Goal: Task Accomplishment & Management: Manage account settings

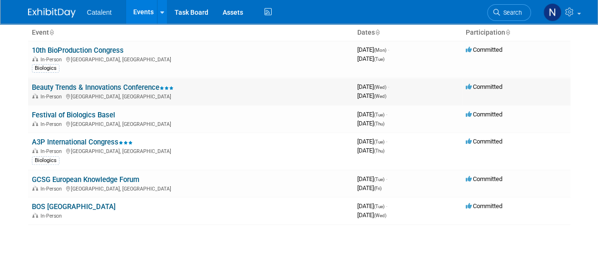
scroll to position [48, 0]
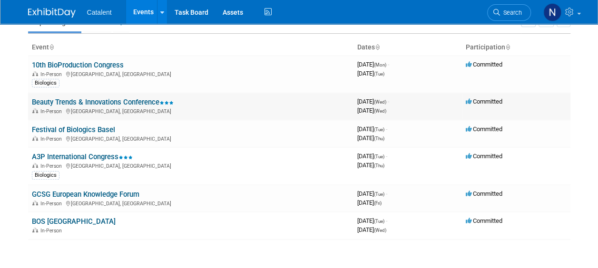
click at [142, 101] on link "Beauty Trends & Innovations Conference" at bounding box center [103, 102] width 142 height 9
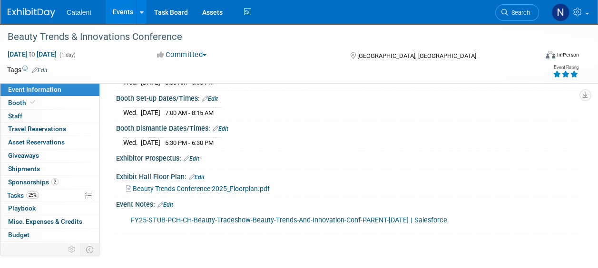
scroll to position [143, 0]
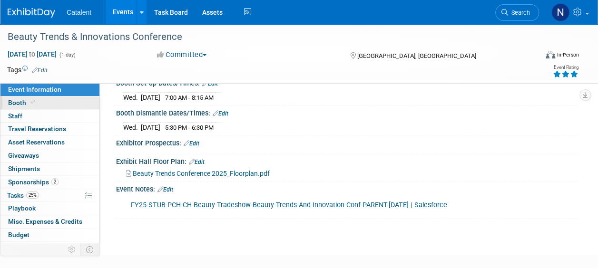
click at [20, 100] on span "Booth" at bounding box center [22, 103] width 29 height 8
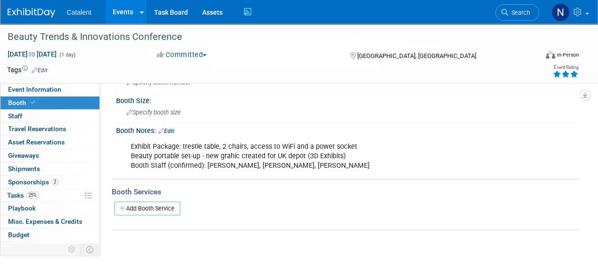
scroll to position [95, 0]
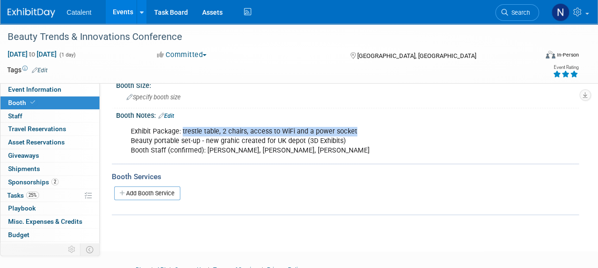
drag, startPoint x: 184, startPoint y: 130, endPoint x: 362, endPoint y: 134, distance: 177.8
click at [362, 134] on div "Exhibit Package: trestle table, 2 chairs, access to WiFi and a power socket Bea…" at bounding box center [305, 141] width 363 height 38
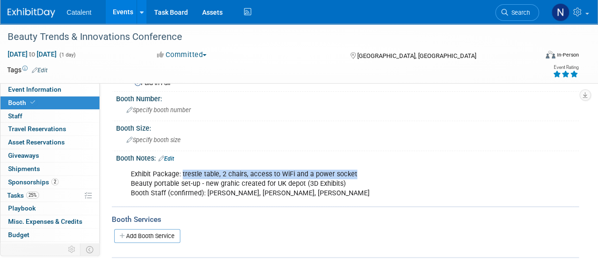
scroll to position [0, 0]
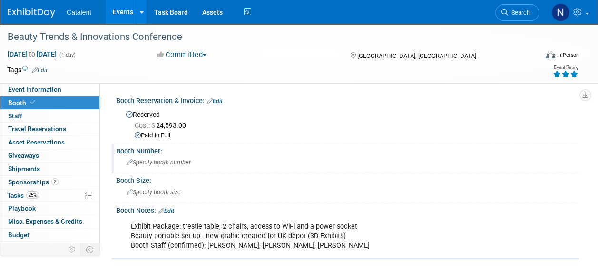
click at [177, 161] on span "Specify booth number" at bounding box center [158, 162] width 64 height 7
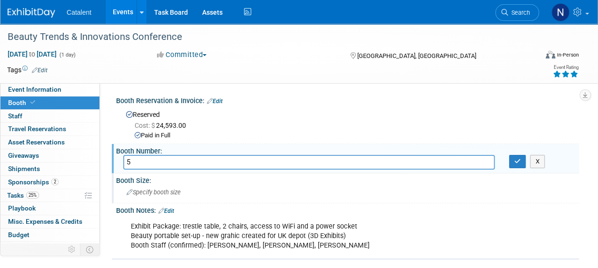
type input "5"
click at [165, 194] on span "Specify booth size" at bounding box center [153, 192] width 54 height 7
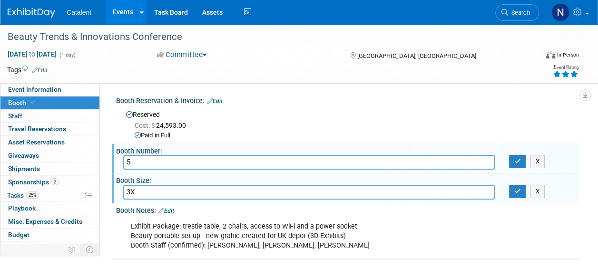
type input "3"
type input "3x2 meters"
click at [518, 160] on icon "button" at bounding box center [517, 161] width 7 height 6
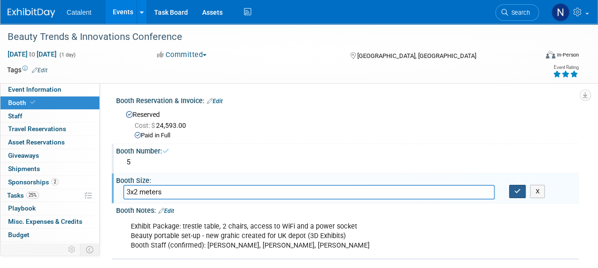
click at [519, 194] on button "button" at bounding box center [517, 191] width 17 height 13
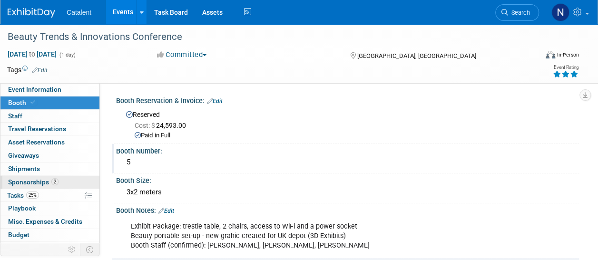
click at [35, 183] on span "Sponsorships 2" at bounding box center [33, 182] width 50 height 8
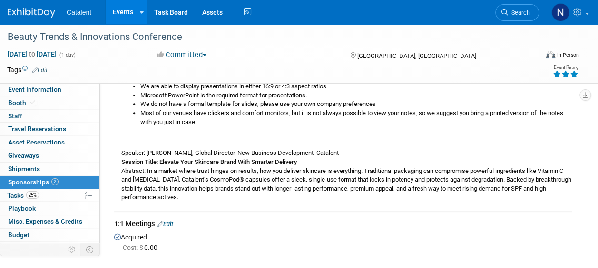
scroll to position [143, 0]
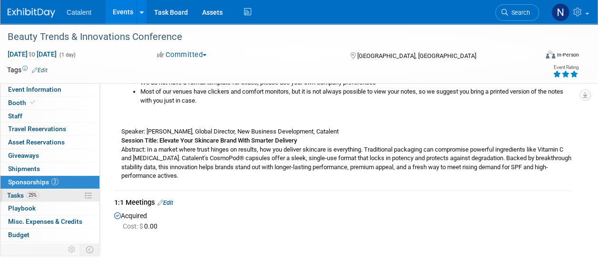
click at [35, 193] on span "25%" at bounding box center [32, 195] width 13 height 7
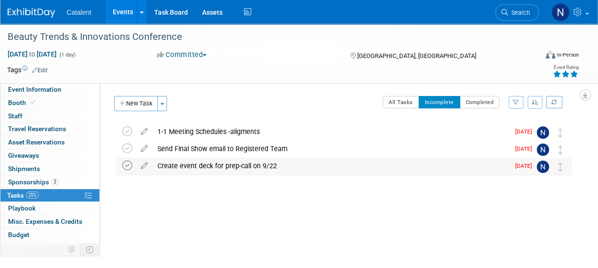
click at [127, 167] on icon at bounding box center [127, 166] width 10 height 10
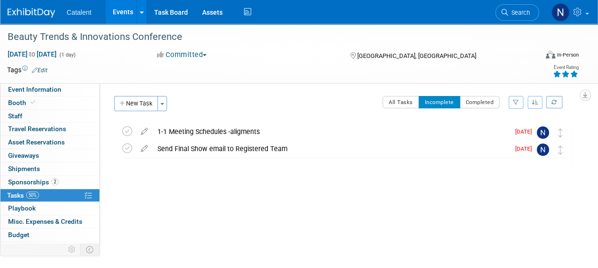
click at [116, 11] on link "Events" at bounding box center [123, 12] width 35 height 24
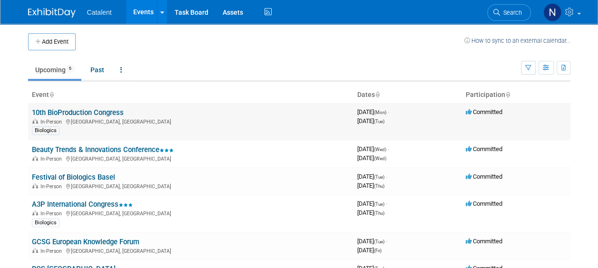
click at [106, 112] on link "10th BioProduction Congress" at bounding box center [78, 112] width 92 height 9
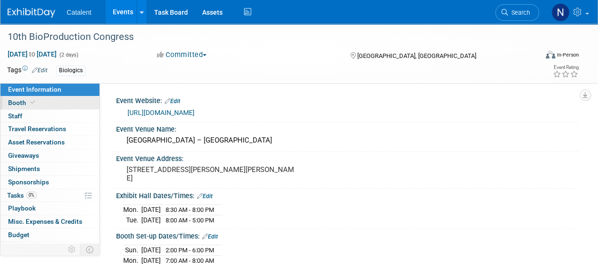
click at [35, 101] on span at bounding box center [33, 102] width 9 height 7
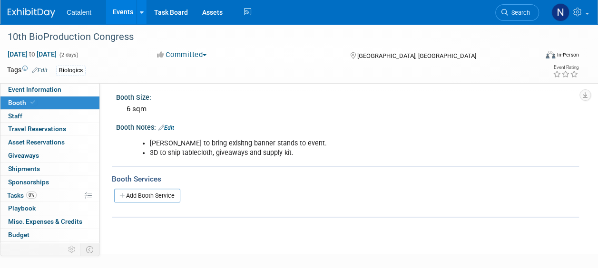
scroll to position [95, 0]
click at [40, 195] on link "0% Tasks 0%" at bounding box center [49, 195] width 99 height 13
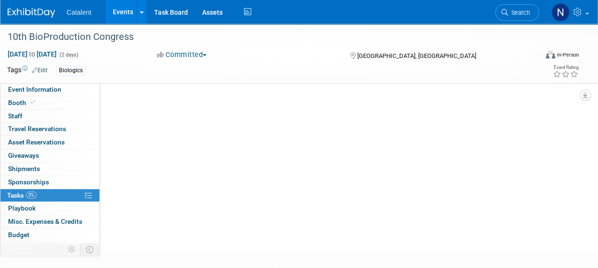
scroll to position [0, 0]
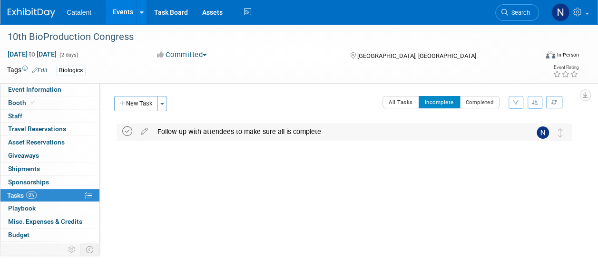
click at [127, 131] on icon at bounding box center [127, 131] width 10 height 10
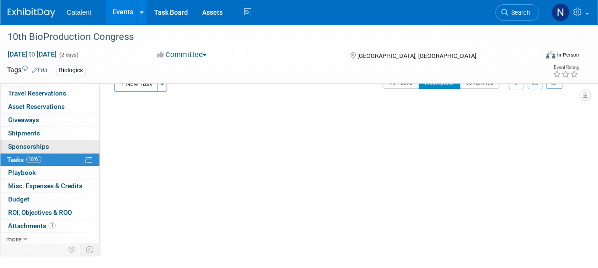
scroll to position [30, 0]
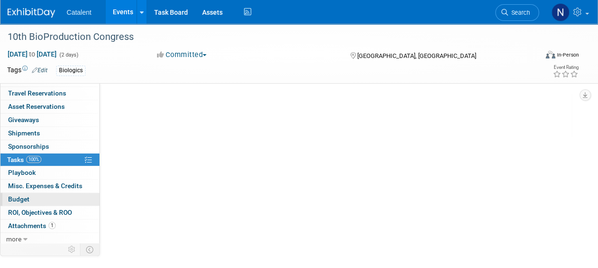
click at [33, 194] on link "Budget" at bounding box center [49, 199] width 99 height 13
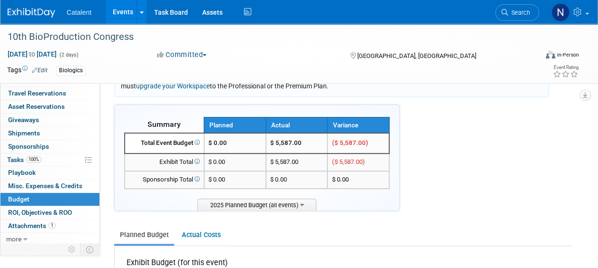
scroll to position [48, 0]
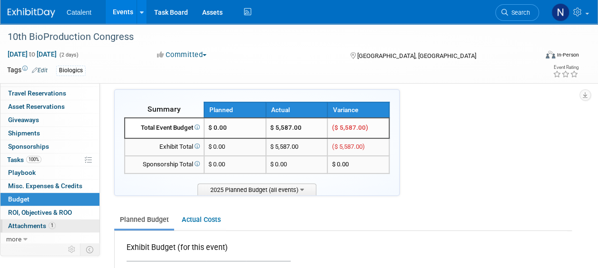
click at [39, 222] on span "Attachments 1" at bounding box center [32, 226] width 48 height 8
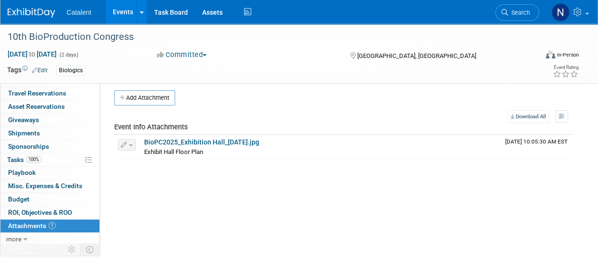
scroll to position [0, 0]
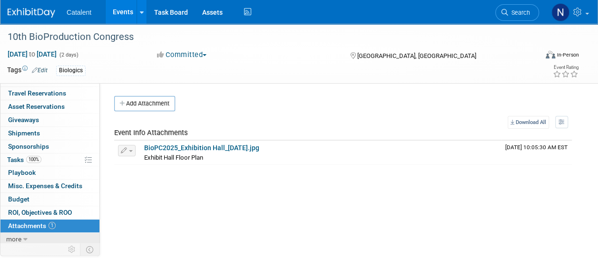
click at [10, 240] on span "more" at bounding box center [13, 239] width 15 height 8
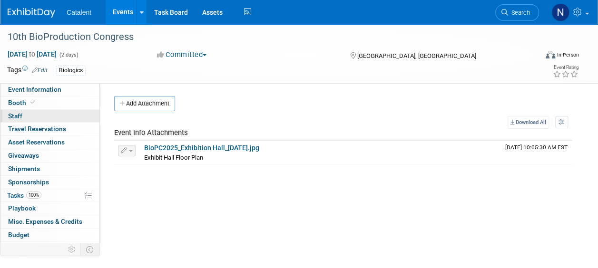
click at [19, 118] on span "Staff 0" at bounding box center [15, 116] width 14 height 8
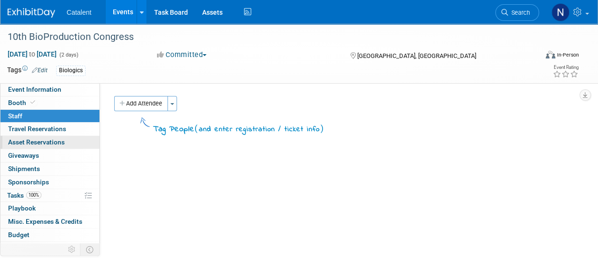
click at [30, 142] on span "Asset Reservations 0" at bounding box center [36, 142] width 57 height 8
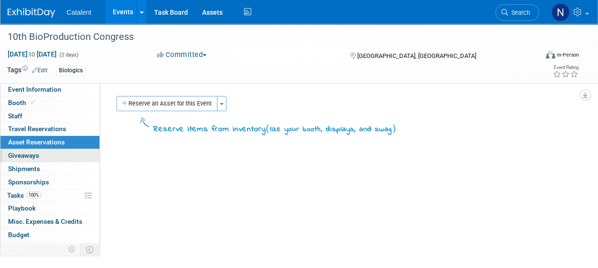
click at [31, 156] on span "Giveaways 0" at bounding box center [23, 156] width 31 height 8
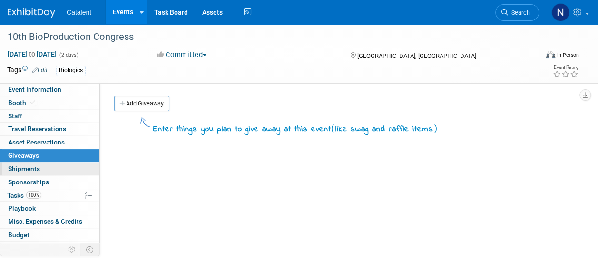
click at [36, 166] on span "Shipments 0" at bounding box center [24, 169] width 32 height 8
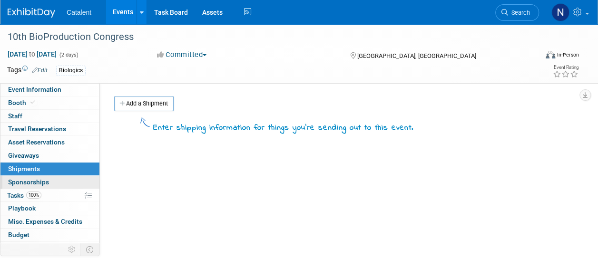
click at [29, 183] on span "Sponsorships 0" at bounding box center [28, 182] width 41 height 8
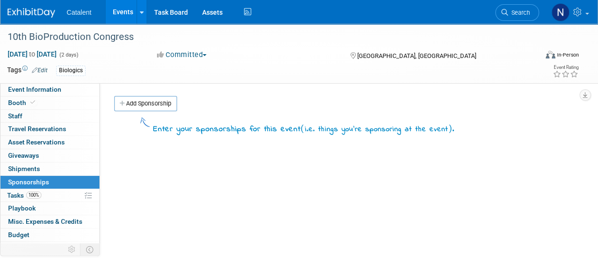
click at [128, 7] on link "Events" at bounding box center [123, 12] width 35 height 24
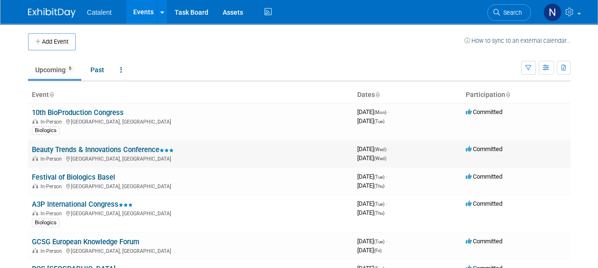
click at [124, 146] on link "Beauty Trends & Innovations Conference" at bounding box center [103, 149] width 142 height 9
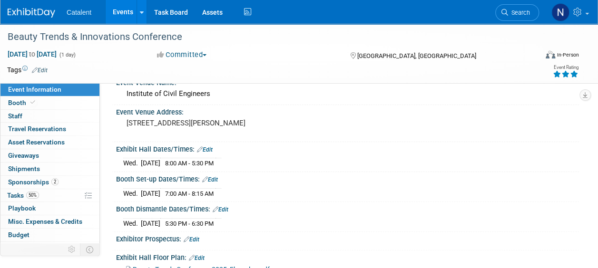
scroll to position [48, 0]
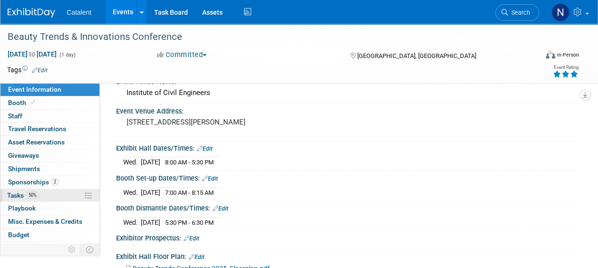
click at [41, 194] on link "50% Tasks 50%" at bounding box center [49, 195] width 99 height 13
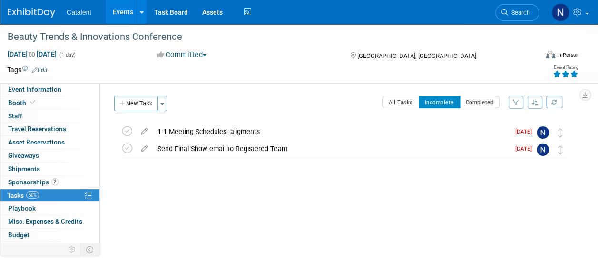
click at [124, 13] on link "Events" at bounding box center [123, 12] width 35 height 24
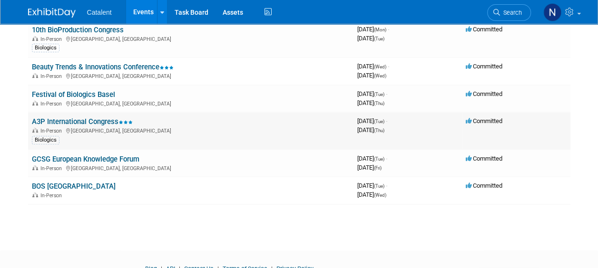
scroll to position [95, 0]
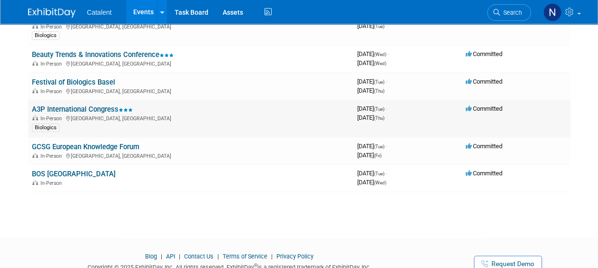
click at [100, 109] on link "A3P International Congress" at bounding box center [82, 109] width 101 height 9
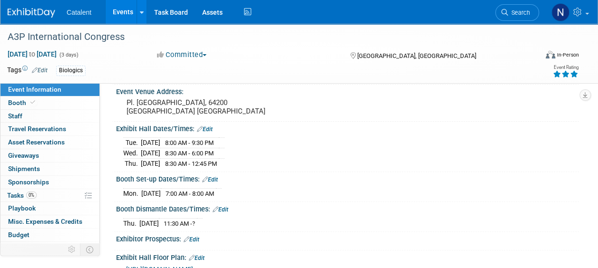
scroll to position [95, 0]
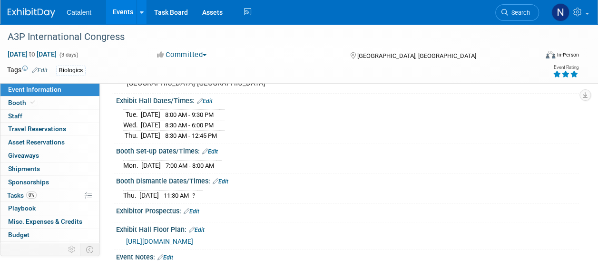
click at [78, 13] on span "Catalent" at bounding box center [79, 13] width 25 height 8
click at [84, 9] on span "Catalent" at bounding box center [79, 13] width 25 height 8
click at [173, 12] on link "Task Board" at bounding box center [171, 12] width 48 height 24
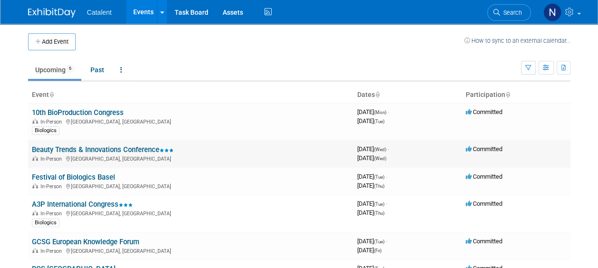
click at [122, 155] on div "In-Person [GEOGRAPHIC_DATA], [GEOGRAPHIC_DATA]" at bounding box center [191, 159] width 318 height 8
click at [122, 152] on link "Beauty Trends & Innovations Conference" at bounding box center [103, 149] width 142 height 9
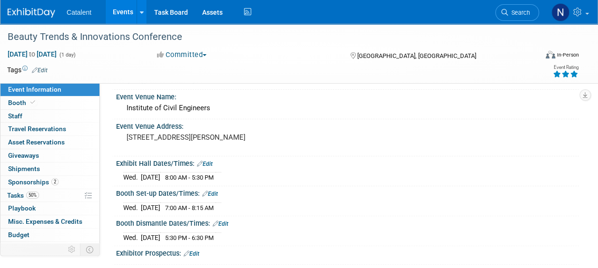
scroll to position [48, 0]
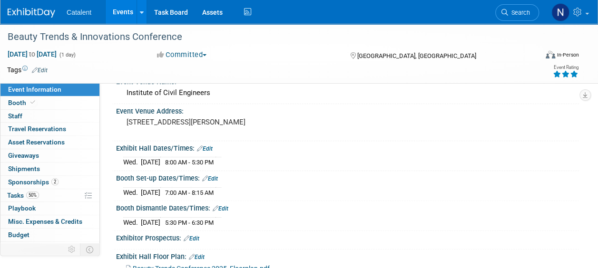
click at [120, 12] on link "Events" at bounding box center [123, 12] width 35 height 24
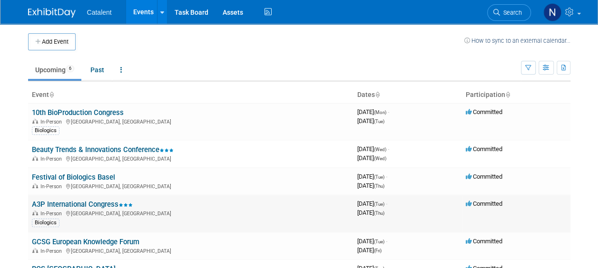
scroll to position [48, 0]
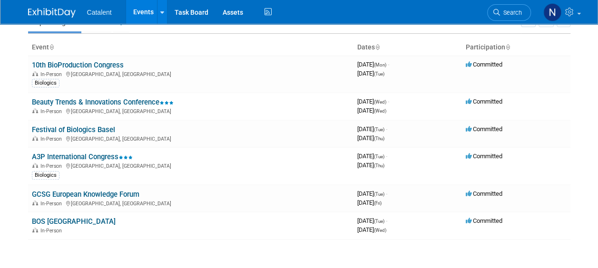
click at [141, 11] on link "Events" at bounding box center [143, 12] width 35 height 24
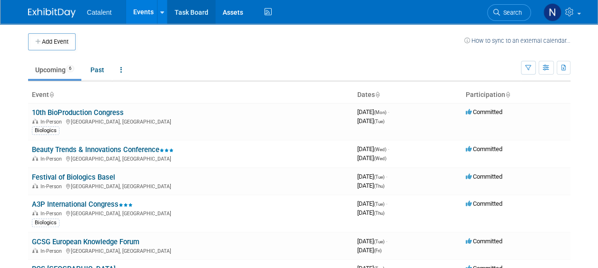
click at [195, 15] on link "Task Board" at bounding box center [191, 12] width 48 height 24
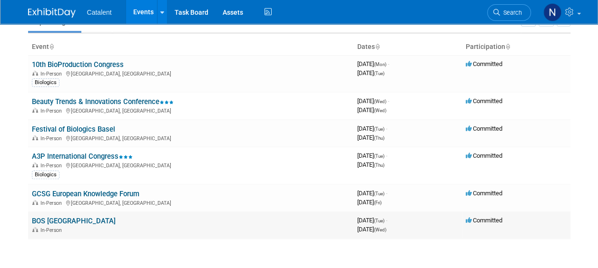
scroll to position [95, 0]
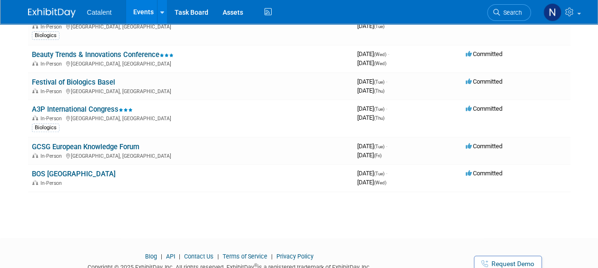
click at [90, 106] on link "A3P International Congress" at bounding box center [82, 109] width 101 height 9
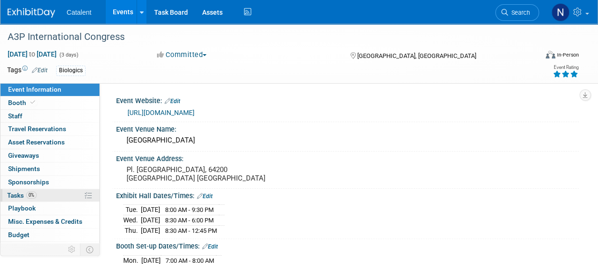
click at [30, 193] on span "0%" at bounding box center [31, 195] width 10 height 7
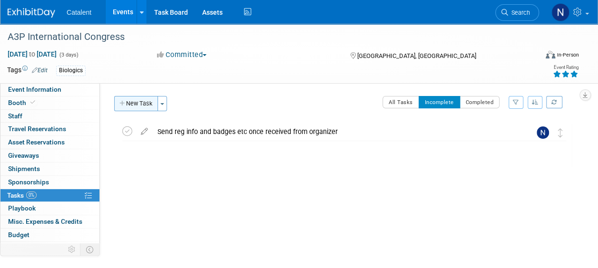
click at [136, 106] on button "New Task" at bounding box center [136, 103] width 44 height 15
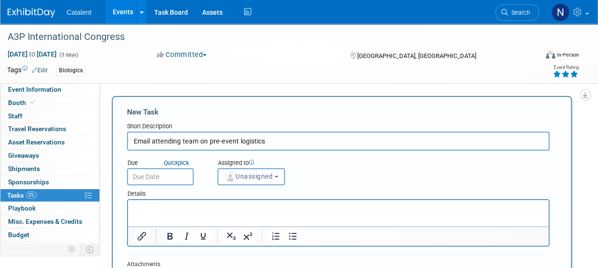
type input "Email attending team on pre-event logistics"
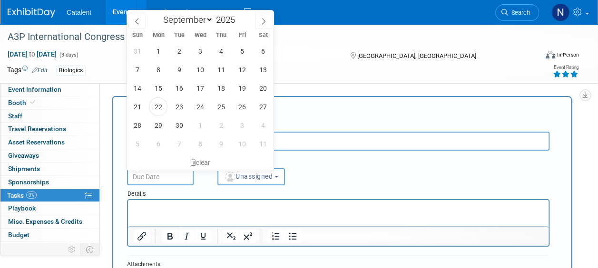
click at [159, 179] on input "text" at bounding box center [160, 176] width 67 height 17
click at [225, 108] on span "25" at bounding box center [221, 106] width 19 height 19
type input "Sep 25, 2025"
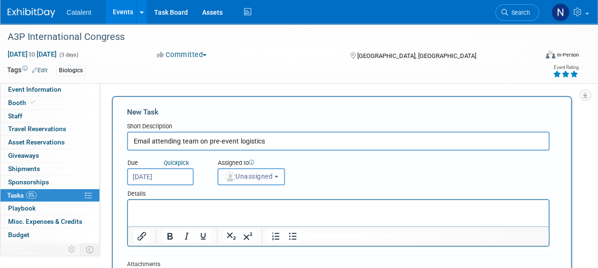
click at [260, 180] on span "Unassigned" at bounding box center [248, 177] width 48 height 8
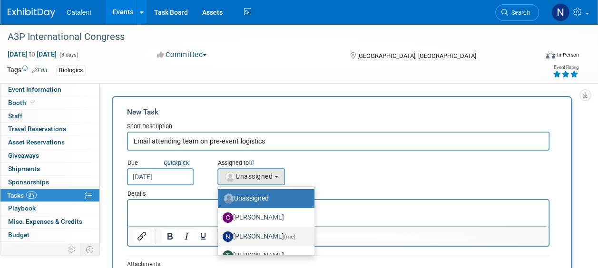
click at [249, 244] on link "Nicole Bullock (me)" at bounding box center [266, 236] width 97 height 19
click at [250, 235] on label "Nicole Bullock (me)" at bounding box center [264, 236] width 82 height 15
click at [219, 235] on input "Nicole Bullock (me)" at bounding box center [216, 235] width 6 height 6
select select "02d4bfa8-3b27-41d6-9684-f5788393f352"
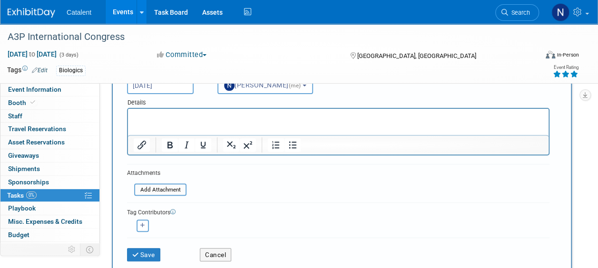
scroll to position [95, 0]
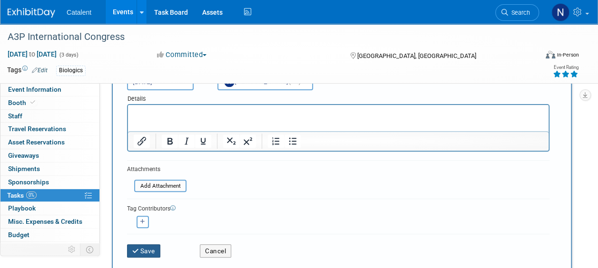
click at [143, 244] on button "Save" at bounding box center [143, 250] width 33 height 13
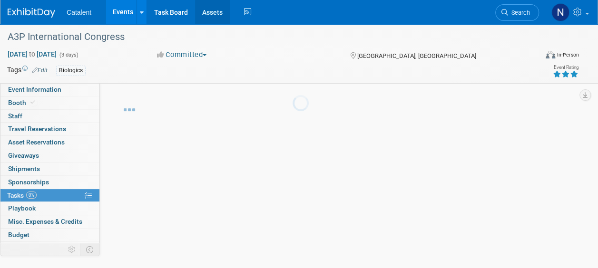
scroll to position [30, 0]
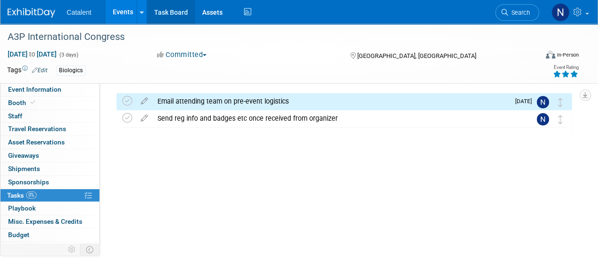
click at [163, 21] on link "Task Board" at bounding box center [171, 12] width 48 height 24
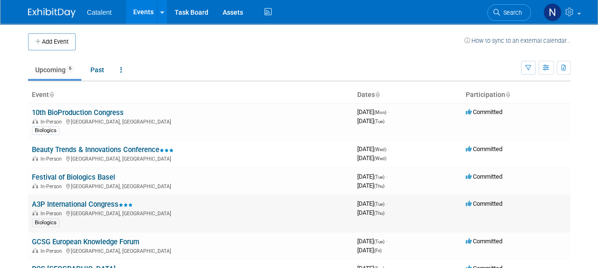
click at [77, 203] on link "A3P International Congress" at bounding box center [82, 204] width 101 height 9
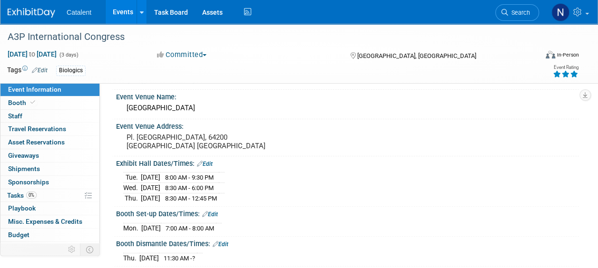
scroll to position [48, 0]
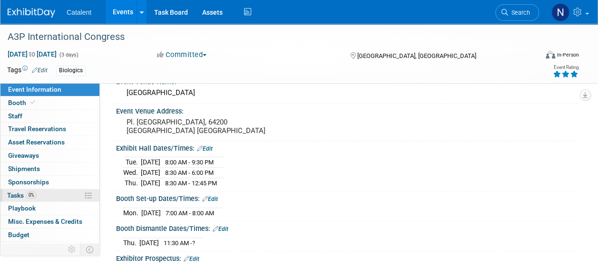
click at [18, 194] on span "Tasks 0%" at bounding box center [21, 196] width 29 height 8
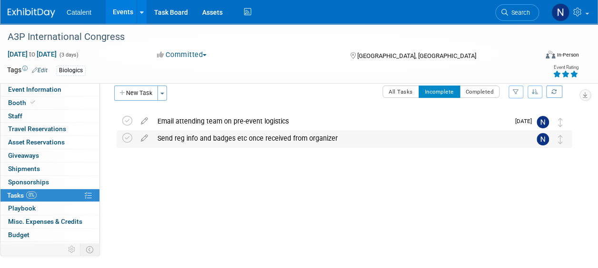
scroll to position [0, 0]
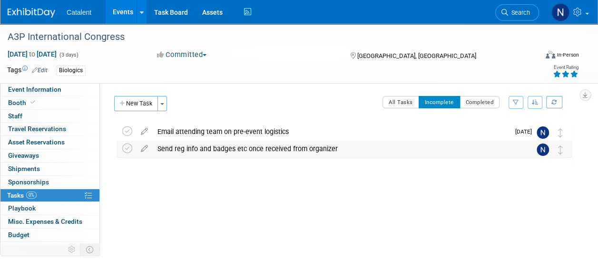
click at [264, 151] on div "Send reg info and badges etc once received from organizer" at bounding box center [335, 149] width 365 height 16
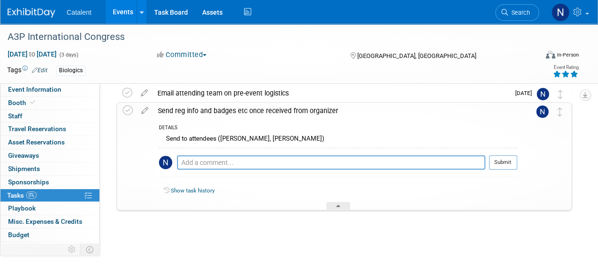
click at [176, 104] on div "Send reg info and badges etc once received from organizer" at bounding box center [335, 111] width 364 height 16
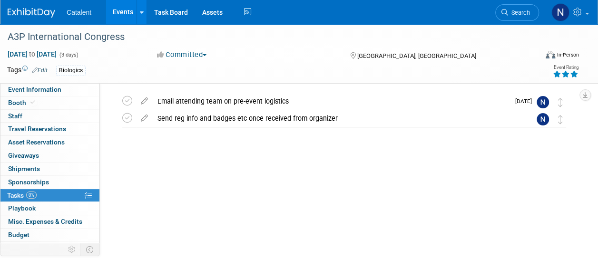
click at [146, 117] on icon at bounding box center [144, 116] width 17 height 12
select select "8"
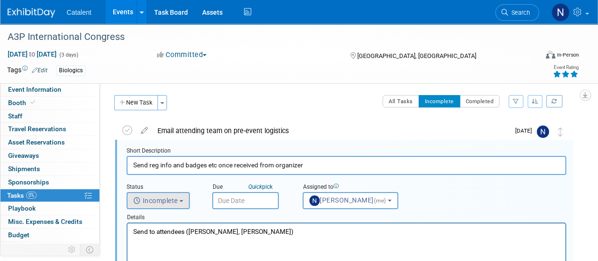
scroll to position [0, 0]
click at [166, 199] on span "Incomplete" at bounding box center [155, 201] width 45 height 8
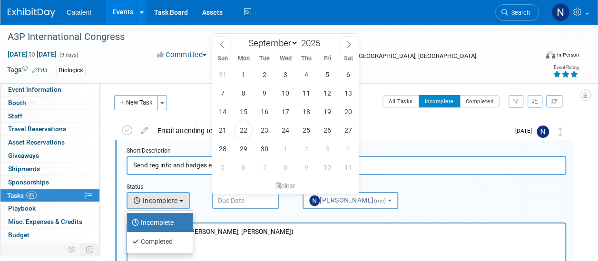
click at [252, 204] on input "text" at bounding box center [245, 200] width 67 height 17
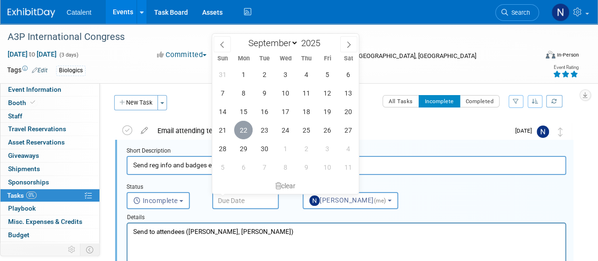
click at [244, 127] on span "22" at bounding box center [243, 130] width 19 height 19
type input "Sep 22, 2025"
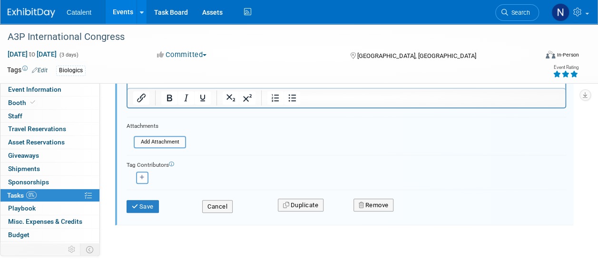
scroll to position [187, 0]
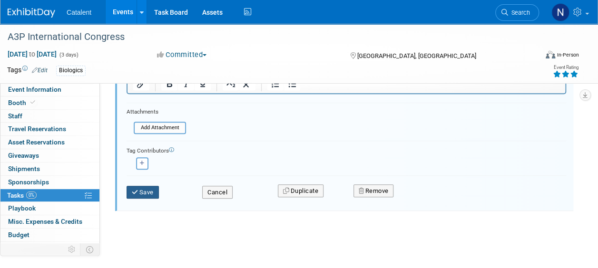
click at [146, 187] on button "Save" at bounding box center [142, 192] width 32 height 13
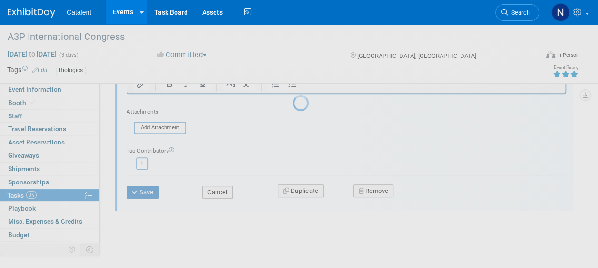
scroll to position [30, 0]
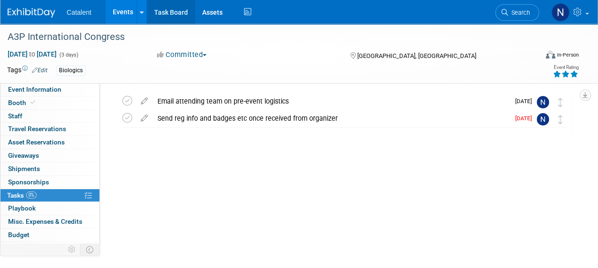
click at [172, 12] on link "Task Board" at bounding box center [171, 12] width 48 height 24
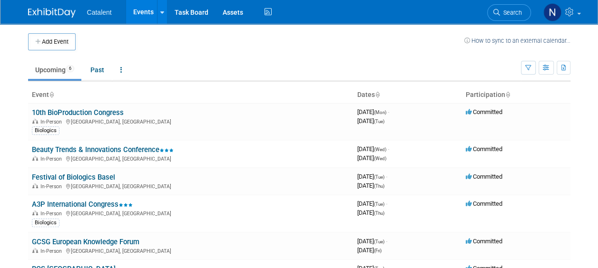
click at [98, 14] on span "Catalent" at bounding box center [99, 13] width 25 height 8
drag, startPoint x: 98, startPoint y: 14, endPoint x: 228, endPoint y: 66, distance: 140.0
click at [228, 66] on ul "Upcoming 6 Past All Events 6 Past and Upcoming Grouped Annually Events grouped …" at bounding box center [274, 70] width 493 height 21
